Goal: Find contact information: Obtain details needed to contact an individual or organization

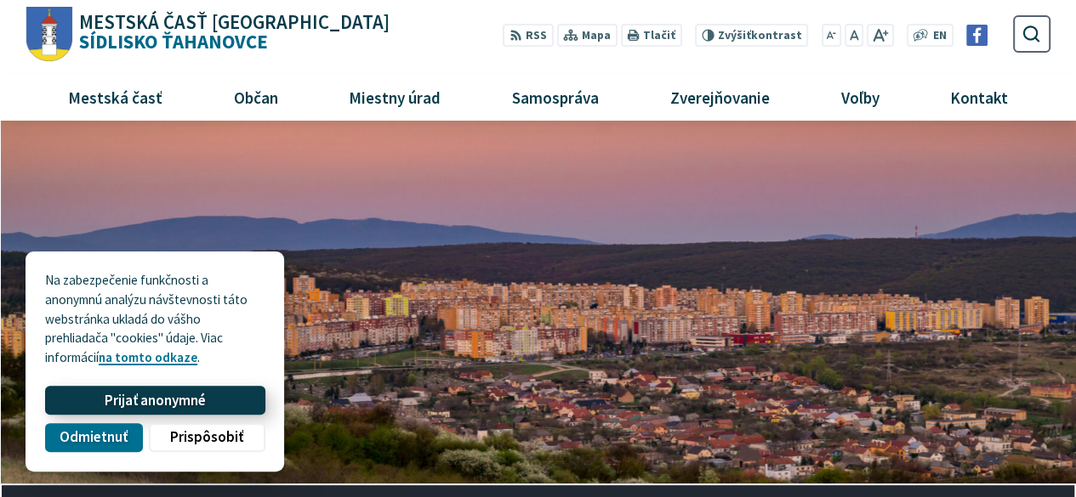
click at [159, 408] on span "Prijať anonymné" at bounding box center [155, 401] width 101 height 18
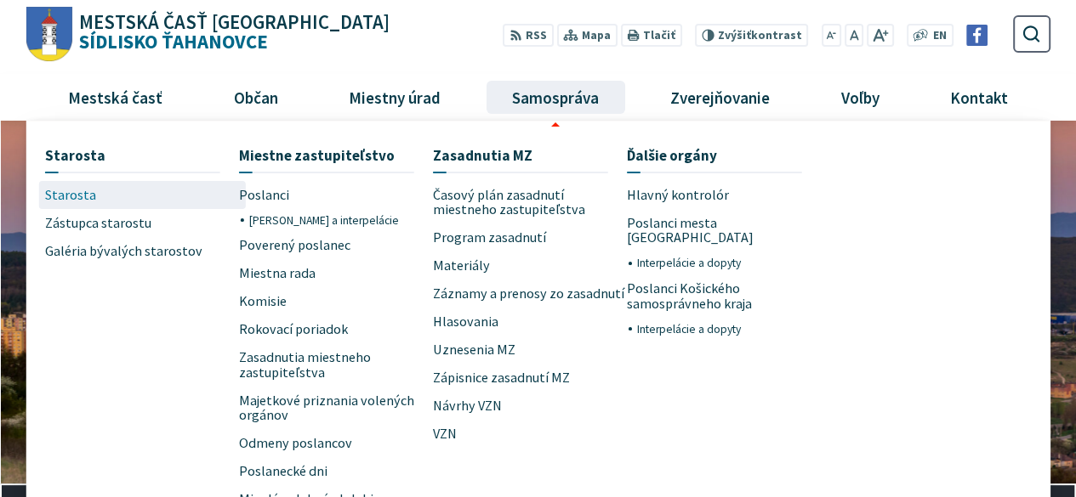
click at [66, 204] on span "Starosta" at bounding box center [70, 195] width 51 height 28
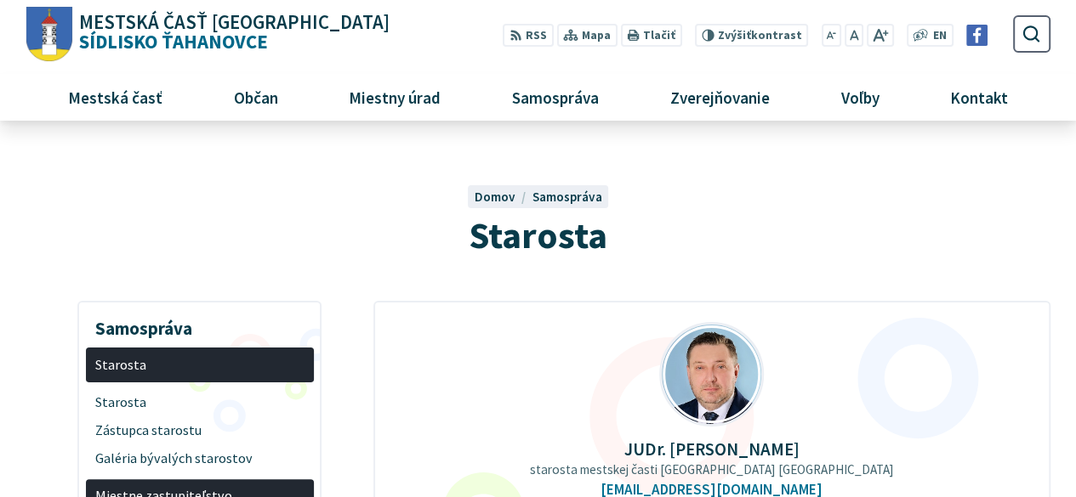
drag, startPoint x: 800, startPoint y: 448, endPoint x: 632, endPoint y: 445, distance: 168.4
click at [632, 445] on p "JUDr. Ing. Miloš Ihnát" at bounding box center [712, 450] width 622 height 20
click at [631, 445] on p "JUDr. Ing. Miloš Ihnát" at bounding box center [712, 450] width 622 height 20
copy p "JUDr. Ing. Miloš Ihnát"
click at [963, 96] on span "Kontakt" at bounding box center [979, 97] width 71 height 46
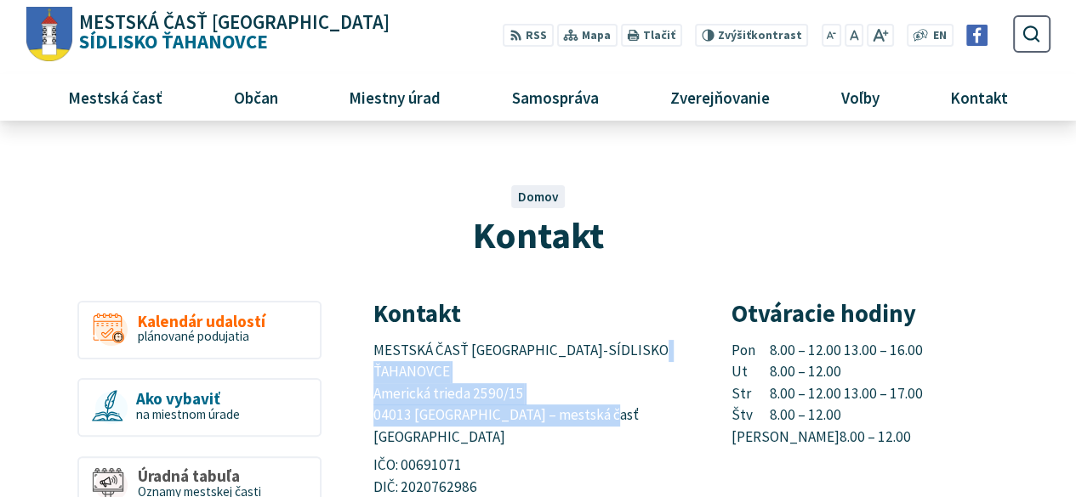
drag, startPoint x: 371, startPoint y: 372, endPoint x: 672, endPoint y: 397, distance: 302.1
